Goal: Task Accomplishment & Management: Manage account settings

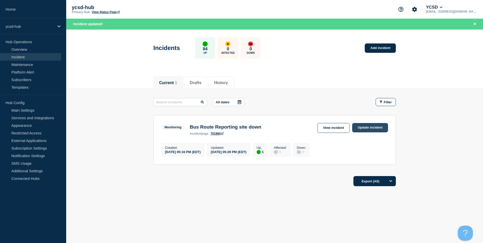
click at [378, 126] on link "Update incident" at bounding box center [370, 127] width 36 height 9
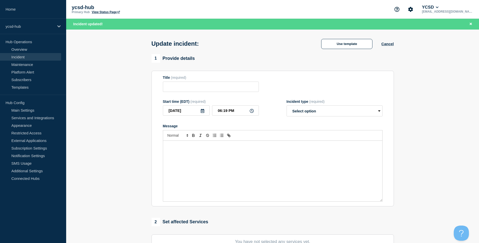
type input "Bus Route Reporting site down"
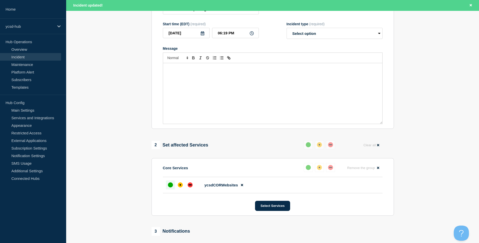
scroll to position [25, 0]
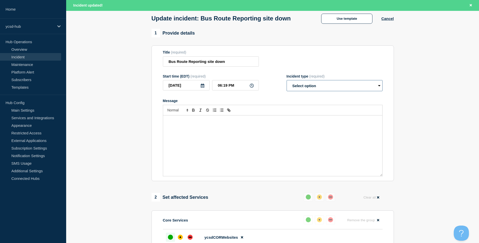
drag, startPoint x: 353, startPoint y: 85, endPoint x: 346, endPoint y: 92, distance: 9.7
click at [353, 85] on select "Select option Investigating Identified Monitoring Resolved" at bounding box center [335, 85] width 96 height 11
click at [357, 91] on select "Select option Investigating Identified Monitoring Resolved" at bounding box center [335, 85] width 96 height 11
select select "resolved"
click at [287, 81] on select "Select option Investigating Identified Monitoring Resolved" at bounding box center [335, 85] width 96 height 11
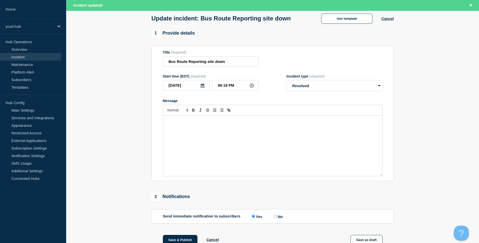
click at [412, 125] on section "1 Provide details Title (required) Bus Route Reporting site down Start time (ED…" at bounding box center [272, 172] width 413 height 286
click at [230, 146] on div "Message" at bounding box center [272, 146] width 219 height 61
drag, startPoint x: 244, startPoint y: 122, endPoint x: 197, endPoint y: 120, distance: 47.3
click at [197, 120] on p "No further reports of outage received" at bounding box center [273, 121] width 212 height 5
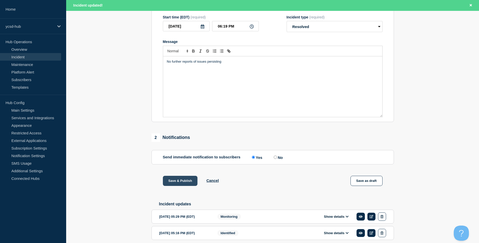
scroll to position [107, 0]
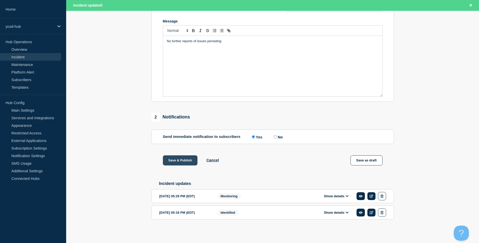
click at [188, 160] on button "Save & Publish" at bounding box center [180, 160] width 35 height 10
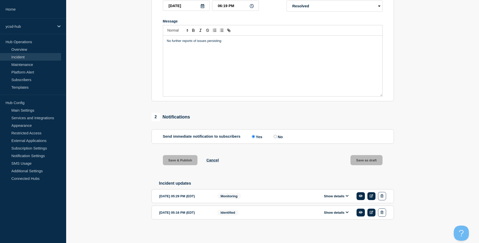
scroll to position [97, 0]
